Goal: Contribute content: Contribute content

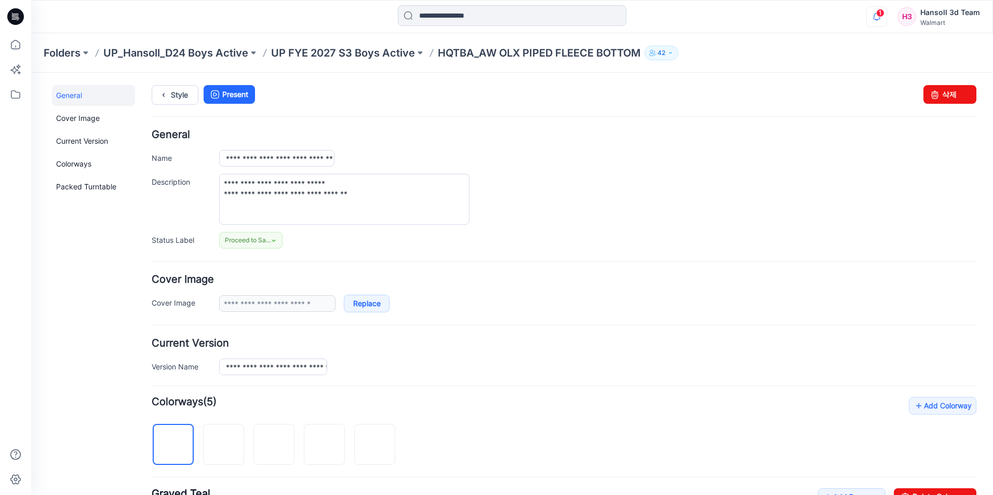
scroll to position [375, 0]
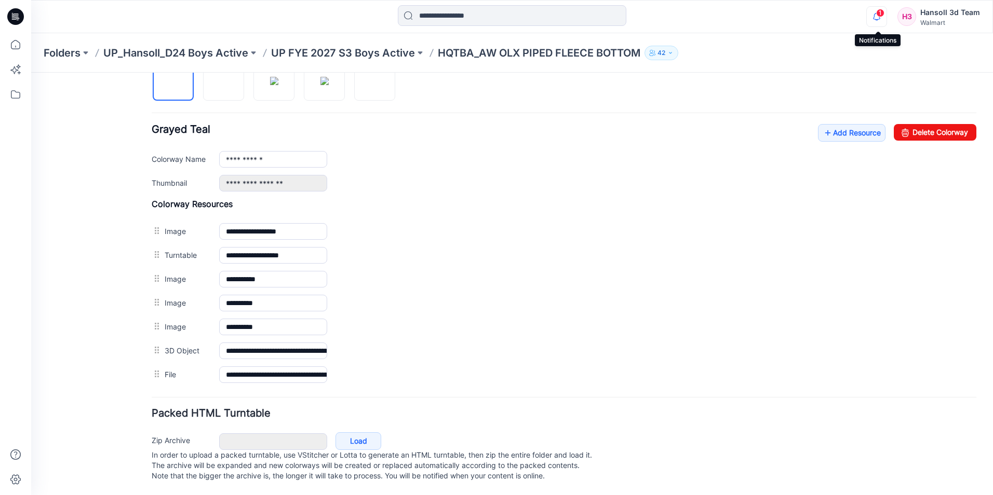
click at [886, 14] on icon "button" at bounding box center [876, 16] width 20 height 21
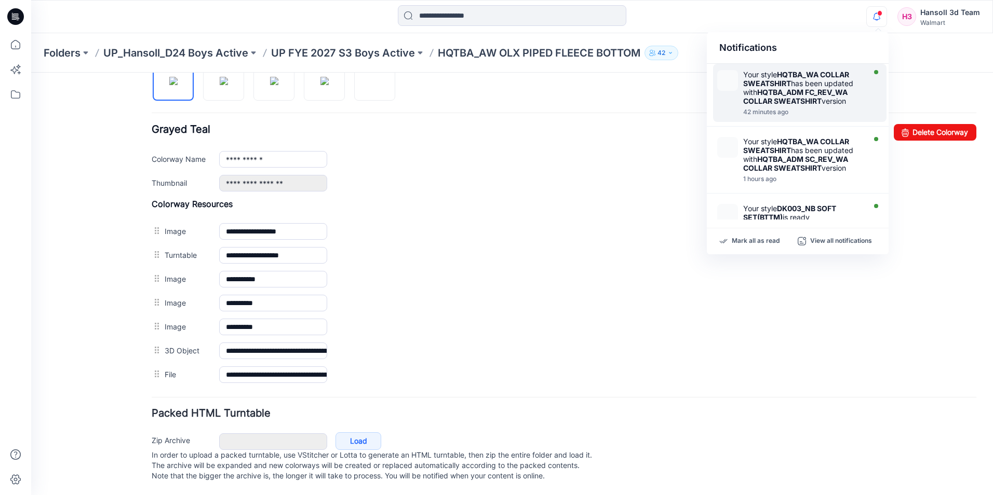
click at [826, 97] on div "Your style HQTBA_WA COLLAR SWEATSHIRT has been updated with HQTBA_ADM FC_REV_WA…" at bounding box center [802, 87] width 119 height 35
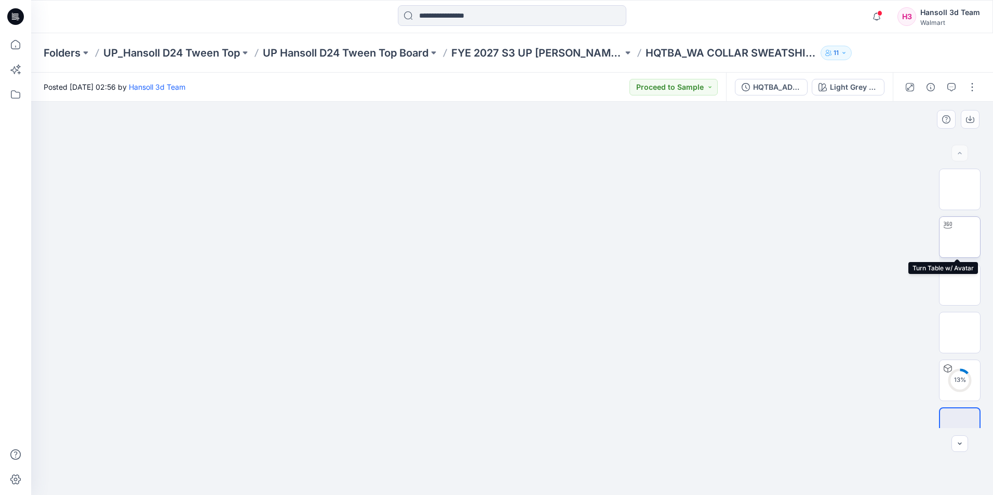
click at [959, 237] on img at bounding box center [959, 237] width 0 height 0
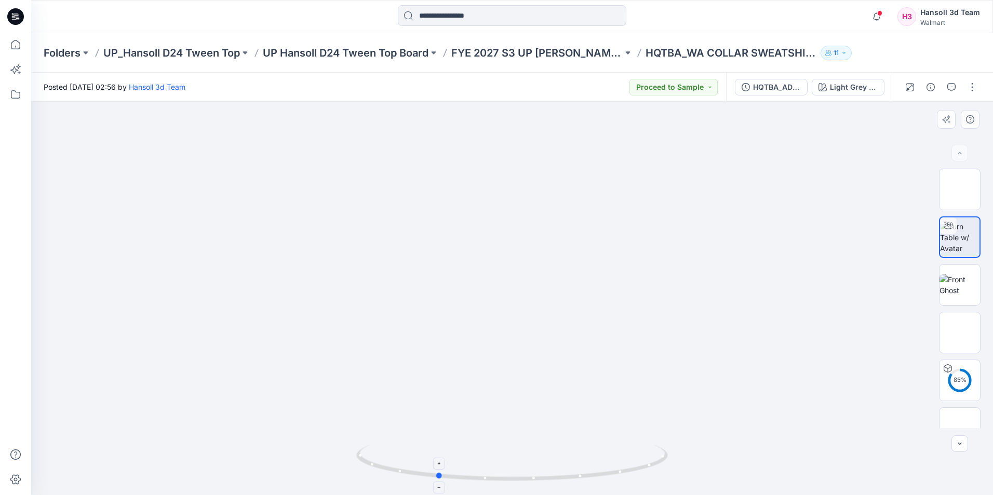
drag, startPoint x: 511, startPoint y: 479, endPoint x: 392, endPoint y: 475, distance: 118.9
click at [392, 475] on icon at bounding box center [513, 464] width 314 height 39
click at [933, 87] on icon "button" at bounding box center [930, 87] width 8 height 8
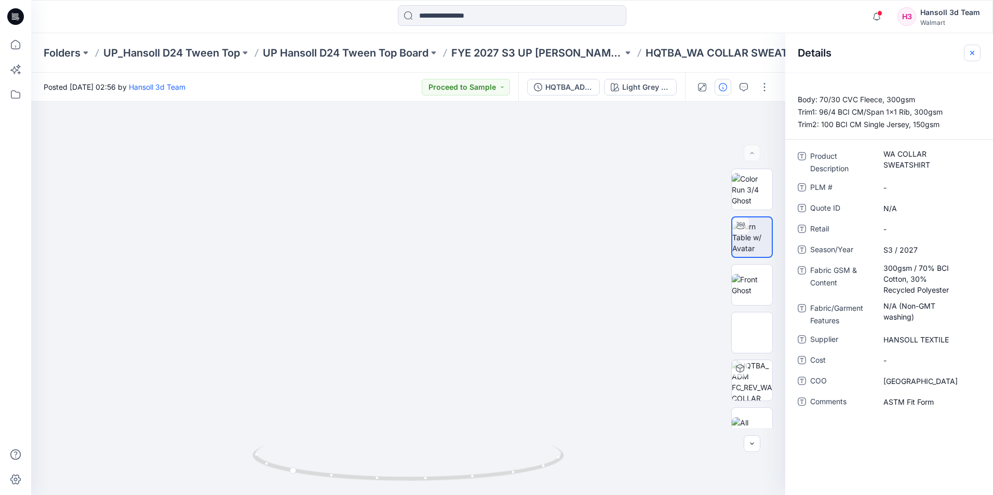
click at [975, 51] on icon "button" at bounding box center [972, 53] width 8 height 8
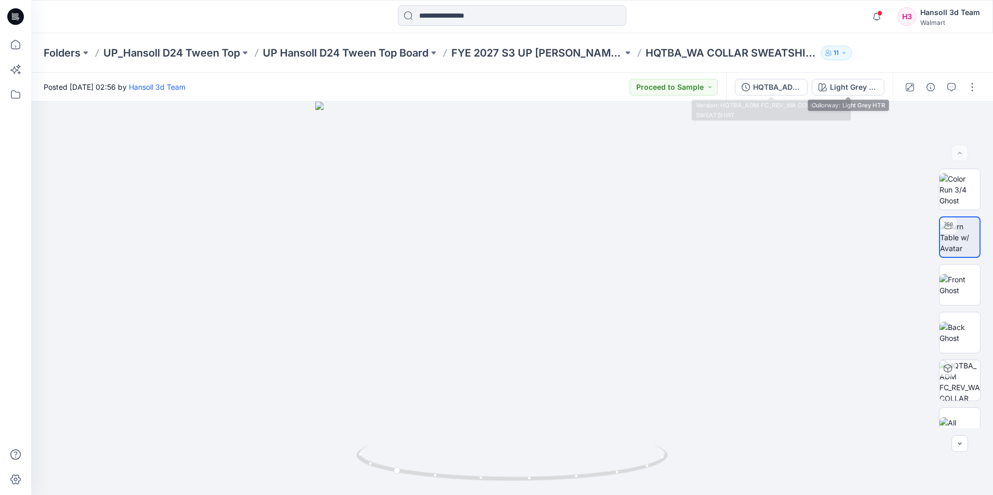
click at [772, 96] on div "HQTBA_ADM FC_REV_WA COLLAR SWEATSHIRT Light Grey HTR" at bounding box center [809, 87] width 167 height 29
click at [778, 90] on div "HQTBA_ADM FC_REV_WA COLLAR SWEATSHIRT" at bounding box center [777, 86] width 48 height 11
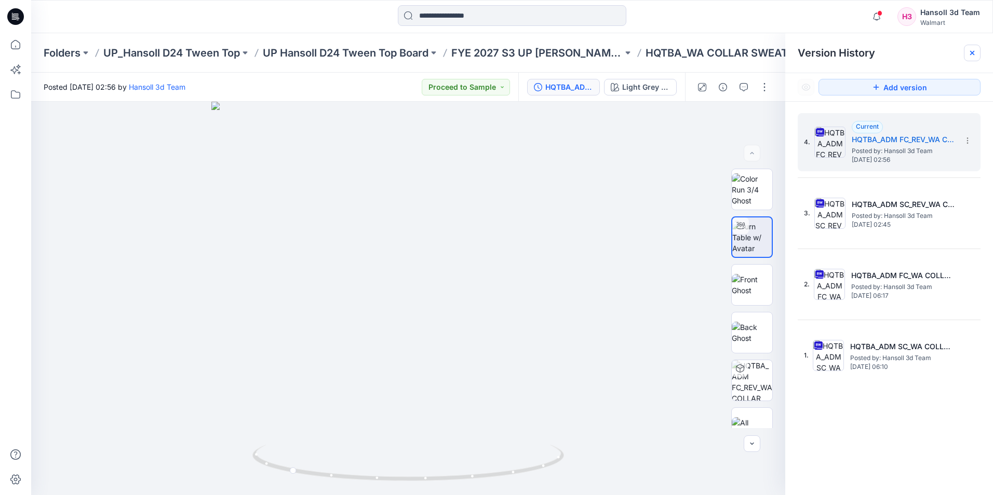
click at [972, 56] on icon at bounding box center [972, 53] width 8 height 8
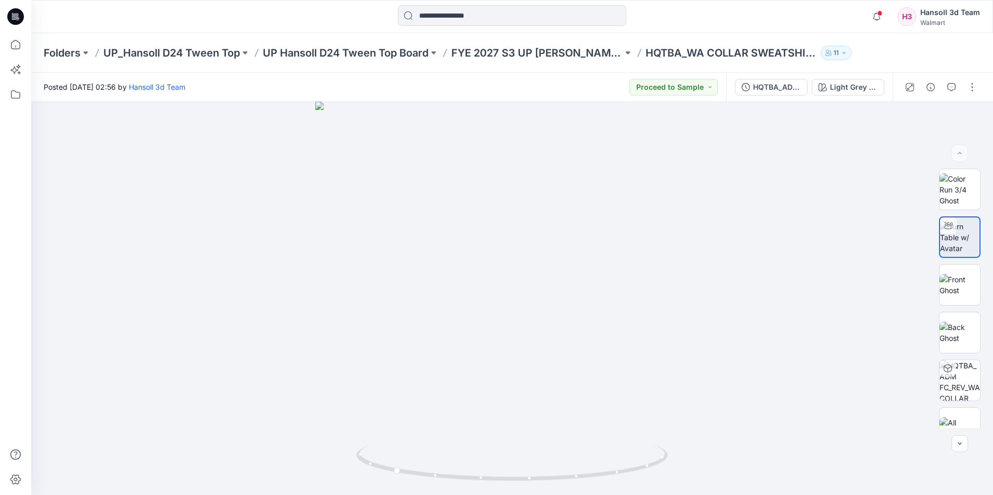
click at [789, 101] on div "HQTBA_ADM FC_REV_WA COLLAR SWEATSHIRT Light Grey HTR" at bounding box center [809, 87] width 167 height 29
click at [807, 93] on button "HQTBA_ADM FC_REV_WA COLLAR SWEATSHIRT" at bounding box center [771, 87] width 73 height 17
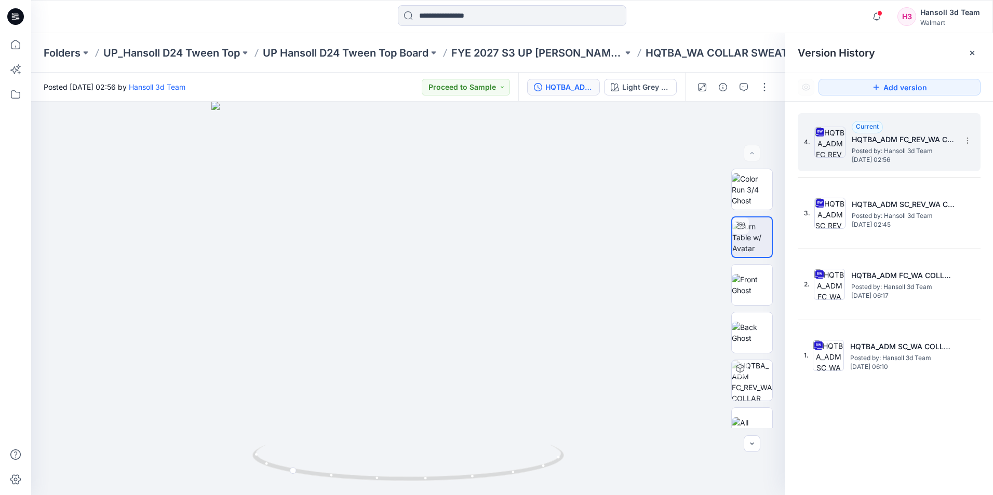
click at [893, 140] on h5 "HQTBA_ADM FC_REV_WA COLLAR SWEATSHIRT" at bounding box center [903, 139] width 104 height 12
click at [975, 44] on div "Version History" at bounding box center [889, 52] width 208 height 39
click at [972, 48] on div at bounding box center [971, 53] width 17 height 17
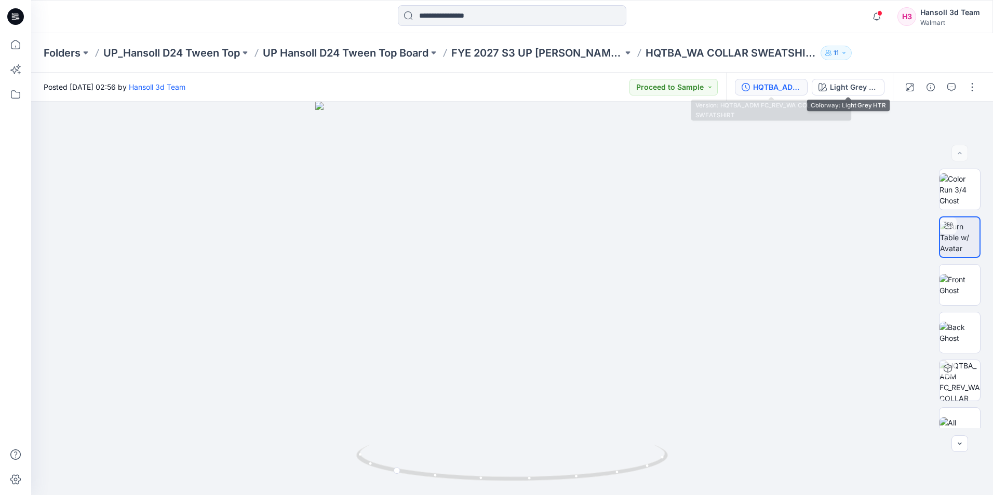
click at [796, 85] on div "HQTBA_ADM FC_REV_WA COLLAR SWEATSHIRT" at bounding box center [777, 86] width 48 height 11
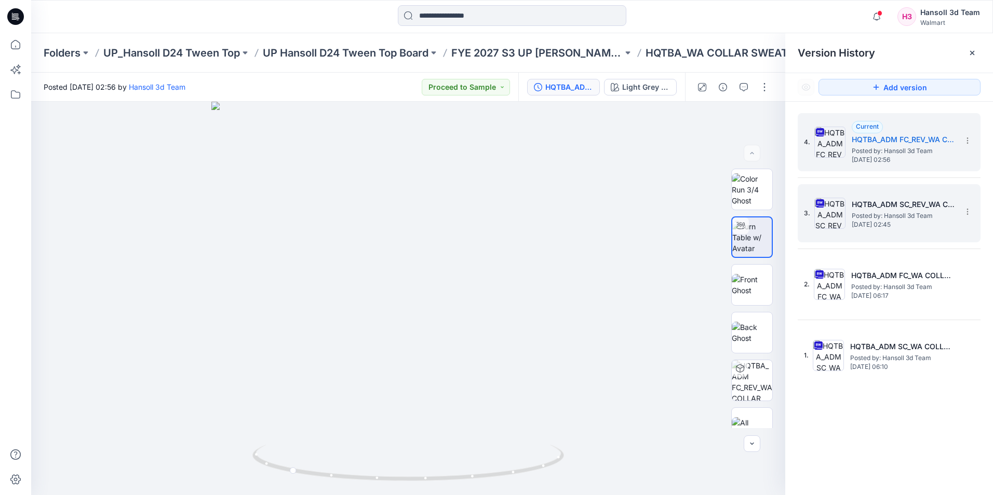
click at [909, 219] on span "Posted by: Hansoll 3d Team" at bounding box center [903, 216] width 104 height 10
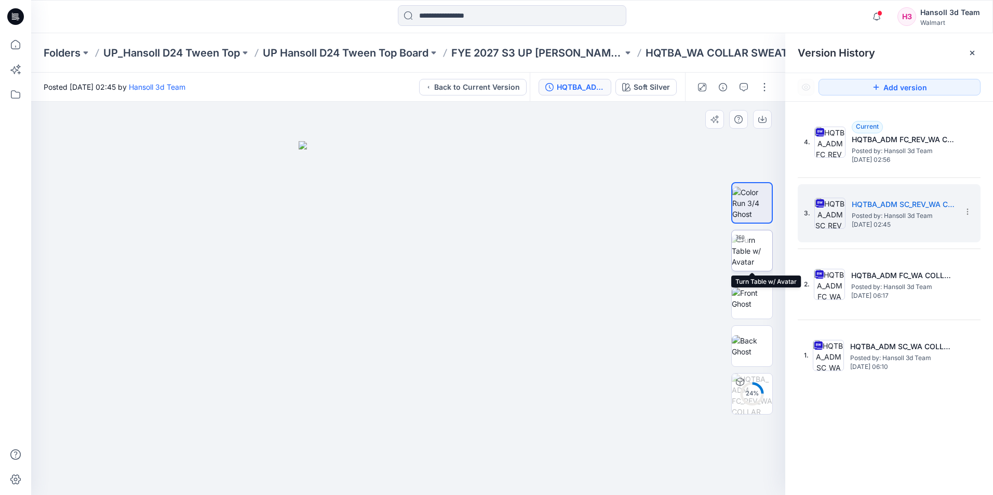
click at [763, 246] on img at bounding box center [751, 251] width 40 height 33
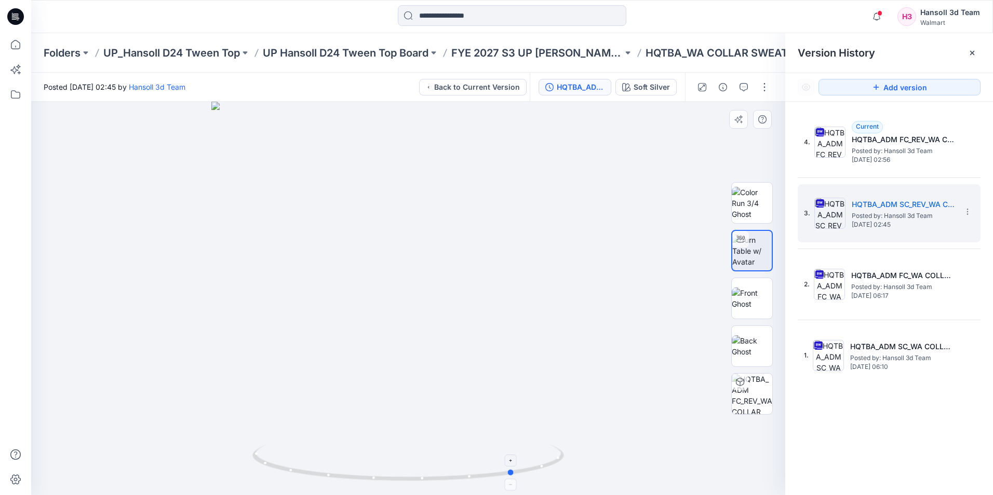
drag, startPoint x: 410, startPoint y: 483, endPoint x: 516, endPoint y: 481, distance: 106.4
click at [516, 481] on icon at bounding box center [409, 464] width 314 height 39
drag, startPoint x: 514, startPoint y: 473, endPoint x: 575, endPoint y: 463, distance: 61.6
click at [575, 463] on div at bounding box center [408, 298] width 754 height 393
click at [973, 49] on icon at bounding box center [972, 53] width 8 height 8
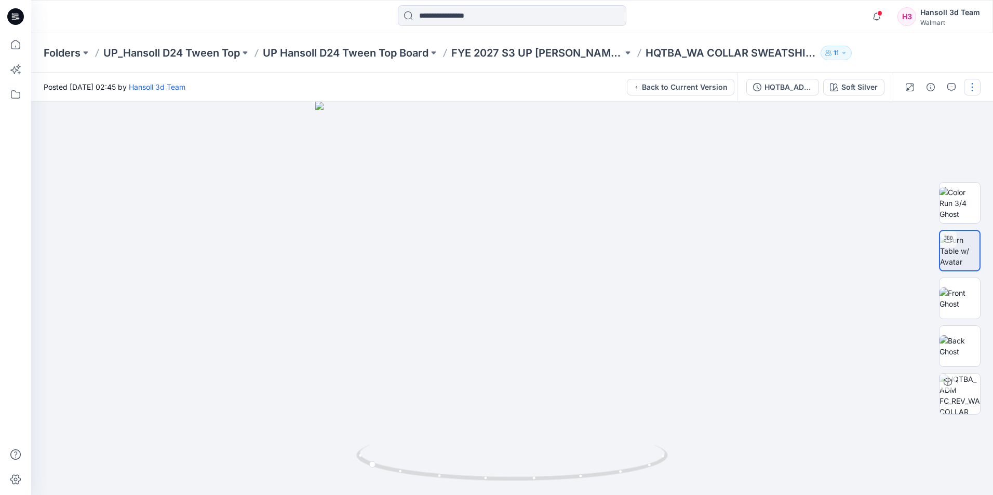
click at [966, 84] on button "button" at bounding box center [971, 87] width 17 height 17
click at [907, 55] on div "Folders UP_Hansoll D24 Tween Top UP Hansoll D24 Tween Top Board FYE 2027 S3 UP …" at bounding box center [511, 52] width 961 height 39
click at [687, 88] on button "Back to Current Version" at bounding box center [680, 87] width 107 height 17
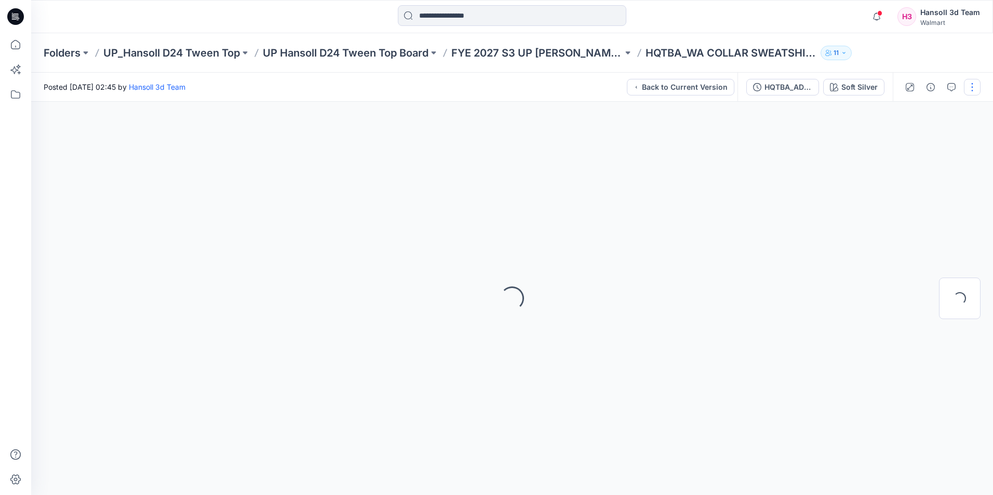
click at [977, 88] on button "button" at bounding box center [971, 87] width 17 height 17
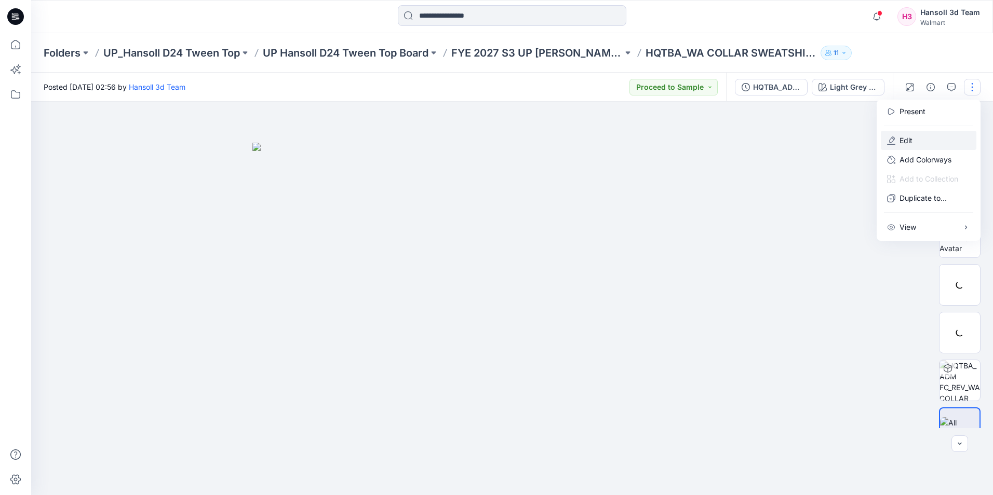
click at [924, 139] on button "Edit" at bounding box center [928, 140] width 96 height 19
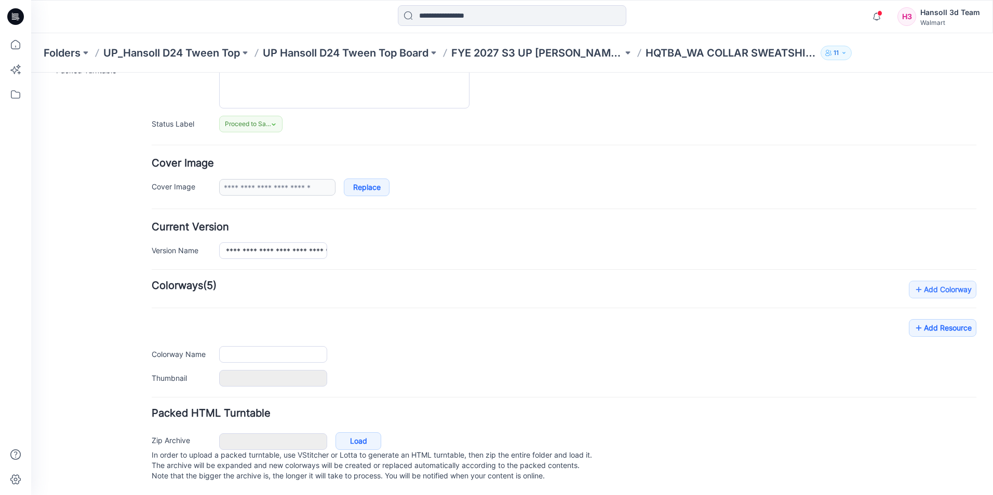
type input "**********"
type textarea "**********"
type input "**********"
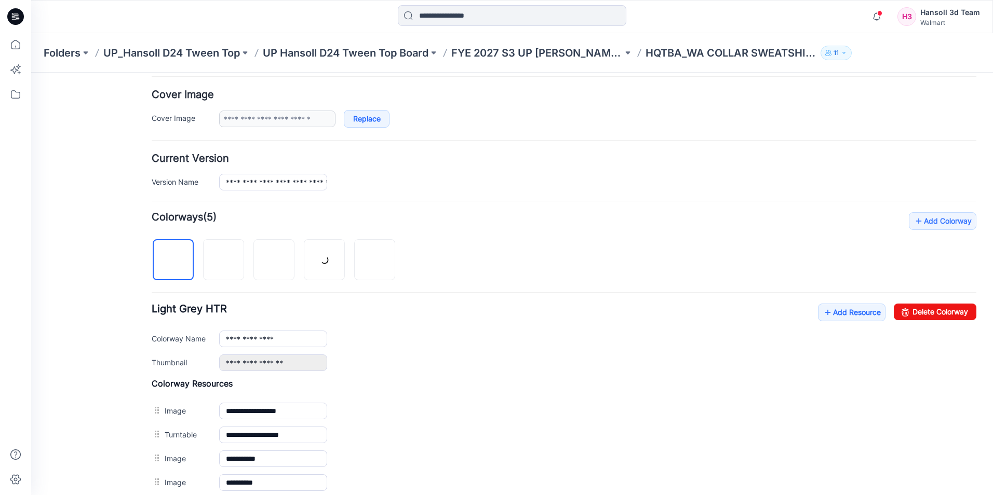
scroll to position [230, 0]
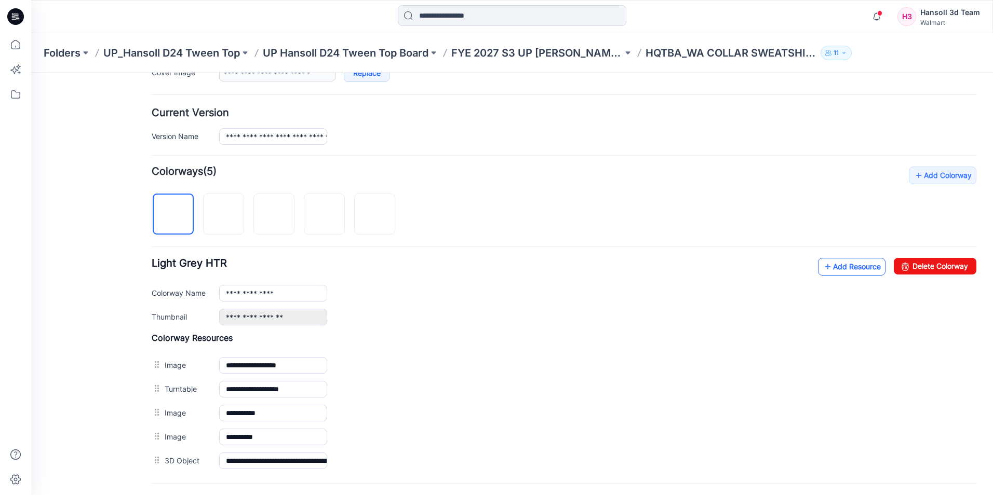
click at [827, 268] on link "Add Resource" at bounding box center [851, 267] width 67 height 18
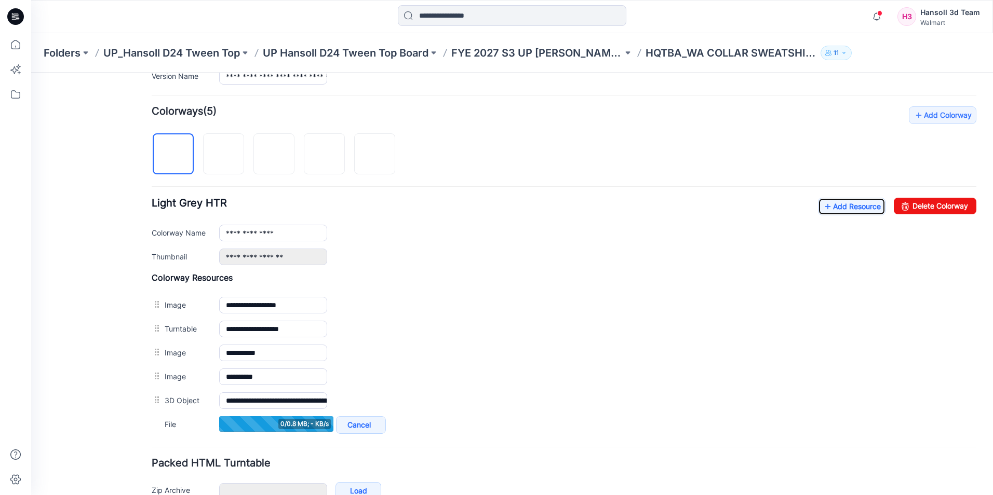
scroll to position [334, 0]
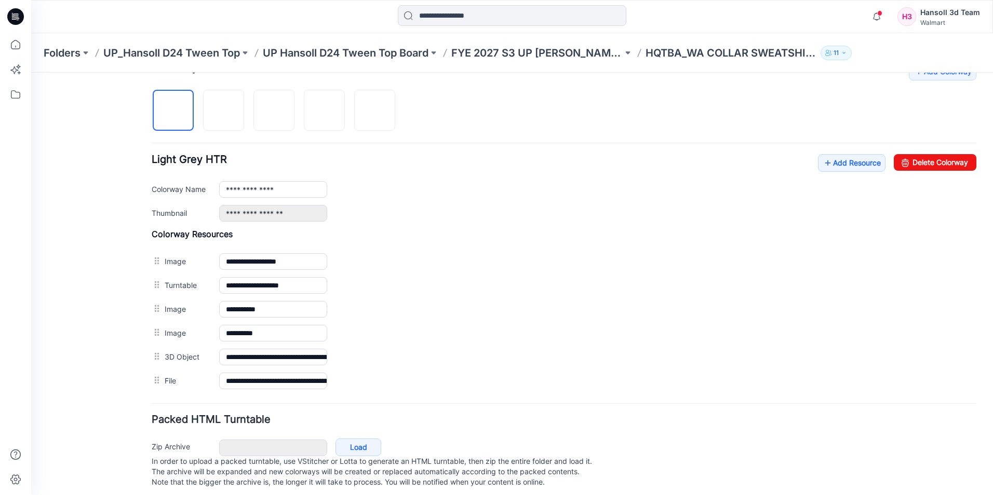
click at [566, 116] on div "**********" at bounding box center [564, 228] width 824 height 330
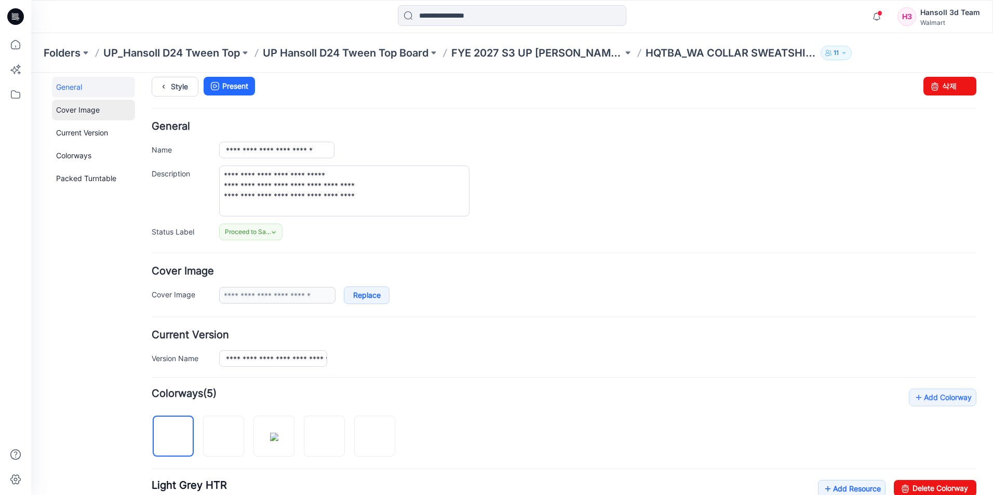
scroll to position [0, 0]
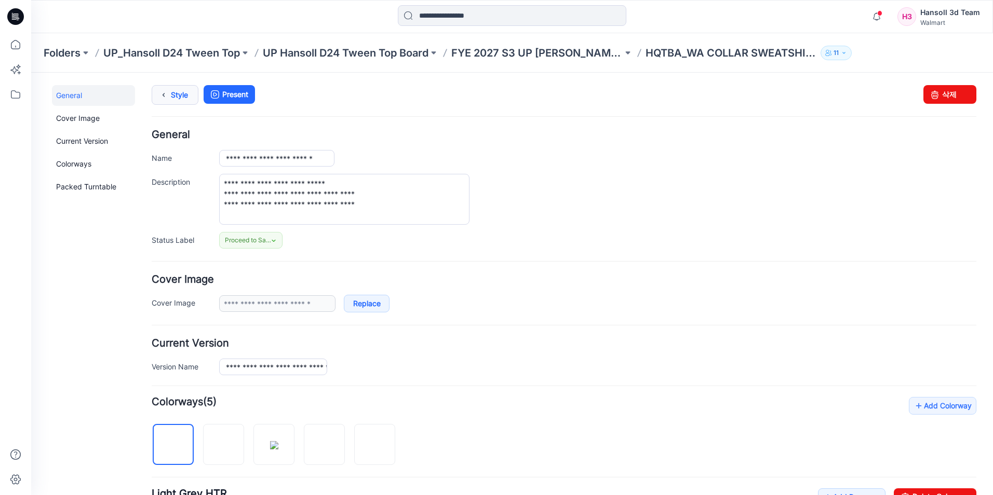
click at [175, 91] on link "Style" at bounding box center [175, 95] width 47 height 20
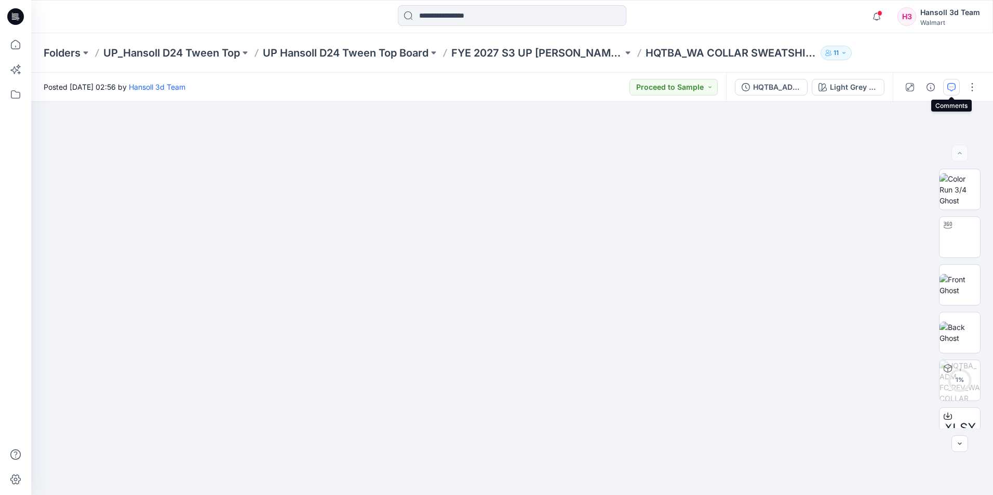
click at [946, 88] on button "button" at bounding box center [951, 87] width 17 height 17
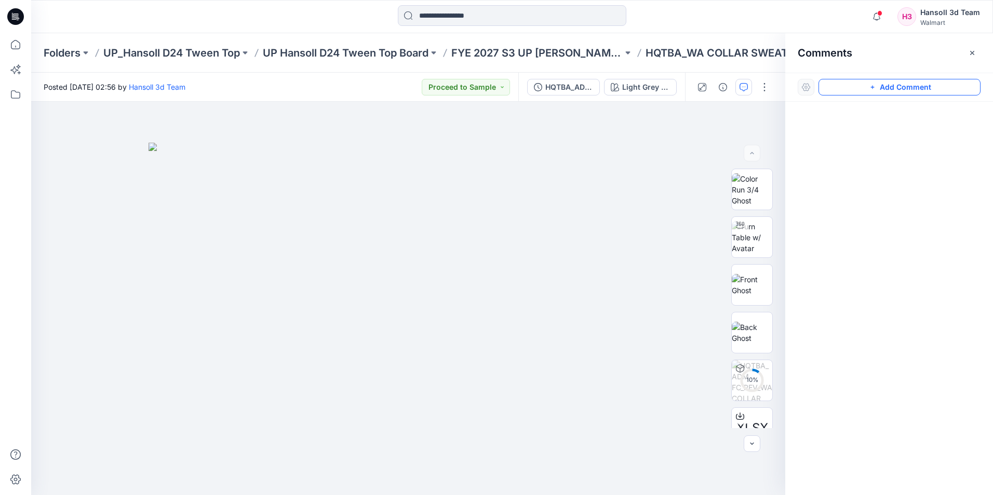
click at [858, 85] on button "Add Comment" at bounding box center [899, 87] width 162 height 17
click at [425, 189] on div "1" at bounding box center [408, 298] width 754 height 393
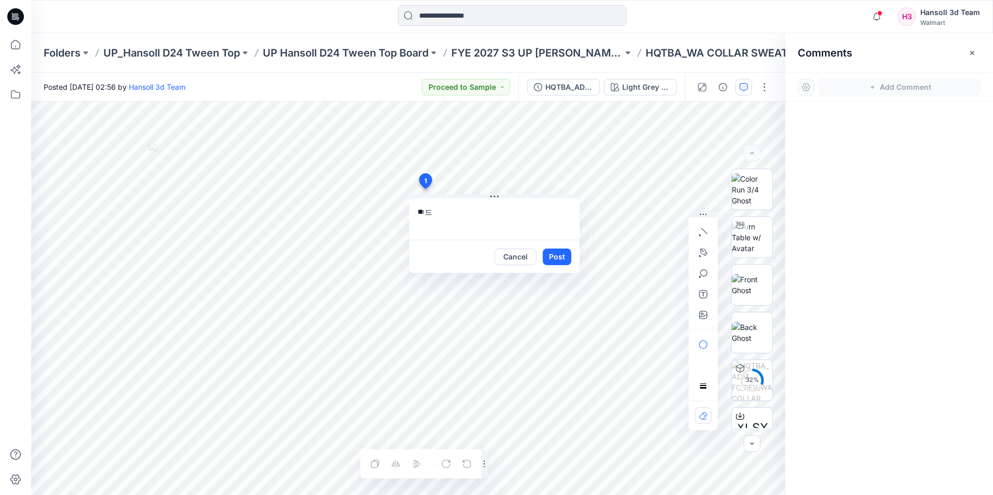
type textarea "*"
click at [500, 224] on textarea "**********" at bounding box center [494, 219] width 170 height 42
type textarea "**********"
click at [560, 256] on button "Post" at bounding box center [556, 257] width 29 height 17
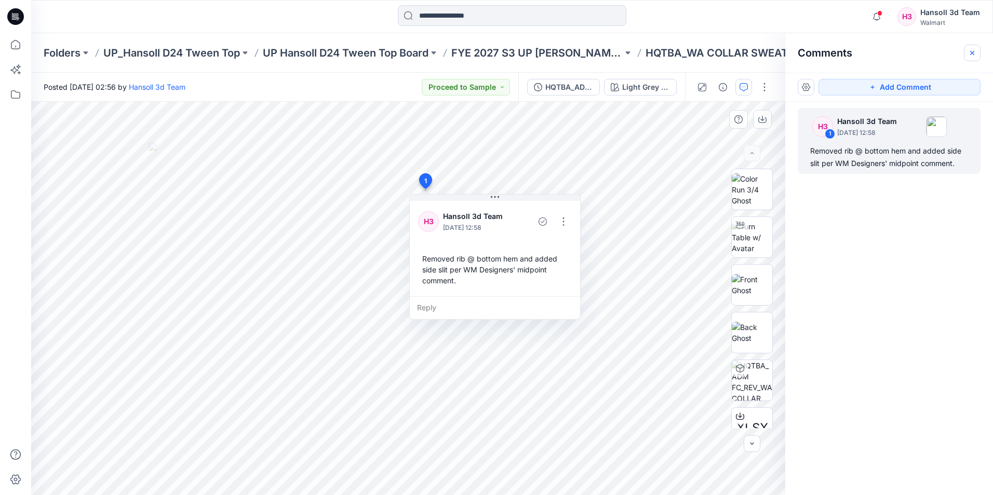
click at [974, 46] on button "button" at bounding box center [971, 53] width 17 height 17
